Goal: Navigation & Orientation: Understand site structure

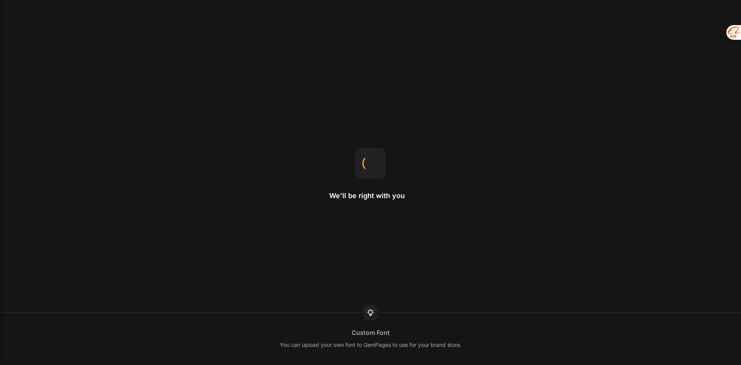
select select "[MEDICAL_DATA]"
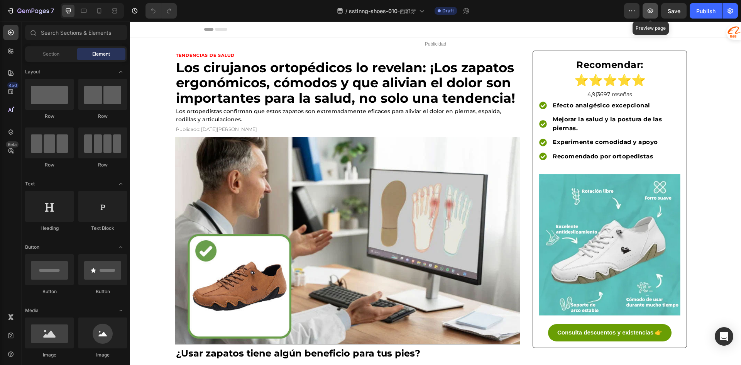
click at [651, 13] on icon "button" at bounding box center [651, 10] width 6 height 5
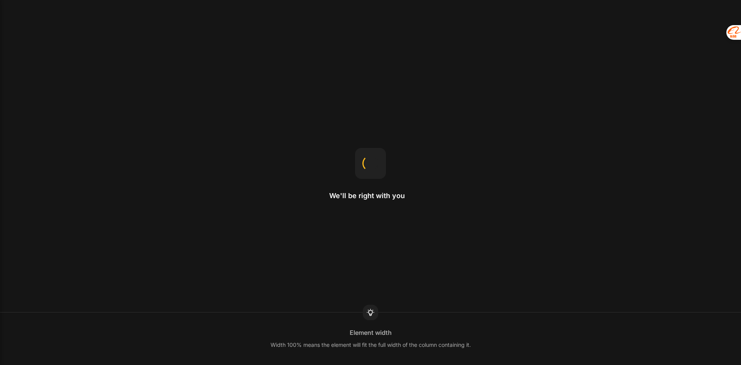
select select "[MEDICAL_DATA]"
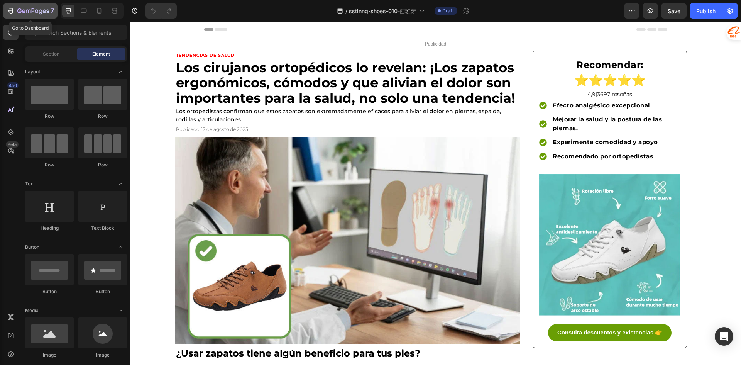
click at [26, 11] on icon "button" at bounding box center [28, 11] width 5 height 3
